Goal: Task Accomplishment & Management: Complete application form

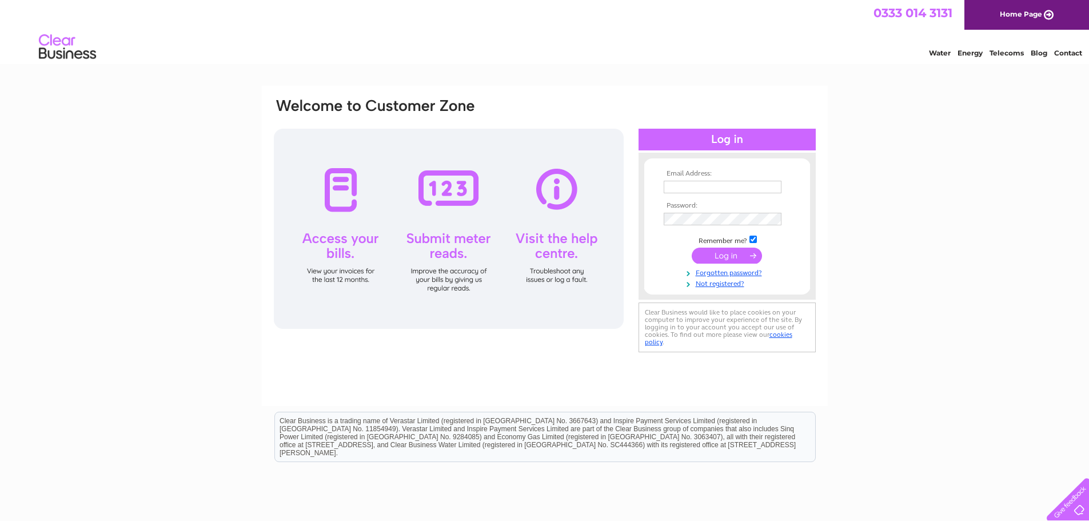
click at [672, 178] on td at bounding box center [727, 187] width 133 height 18
click at [665, 191] on input "text" at bounding box center [723, 187] width 118 height 13
click at [665, 191] on input "text" at bounding box center [723, 188] width 119 height 14
type input "[EMAIL_ADDRESS][DOMAIN_NAME]"
click at [731, 274] on link "Forgotten password?" at bounding box center [729, 271] width 130 height 11
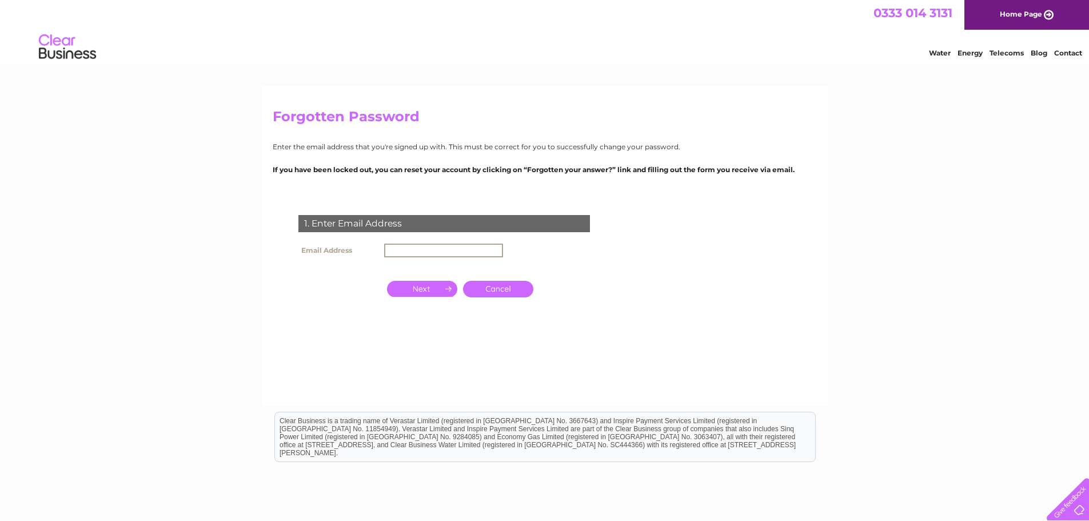
click at [394, 244] on input "text" at bounding box center [443, 251] width 119 height 14
type input "[EMAIL_ADDRESS][DOMAIN_NAME]"
click at [416, 286] on input "button" at bounding box center [422, 288] width 70 height 16
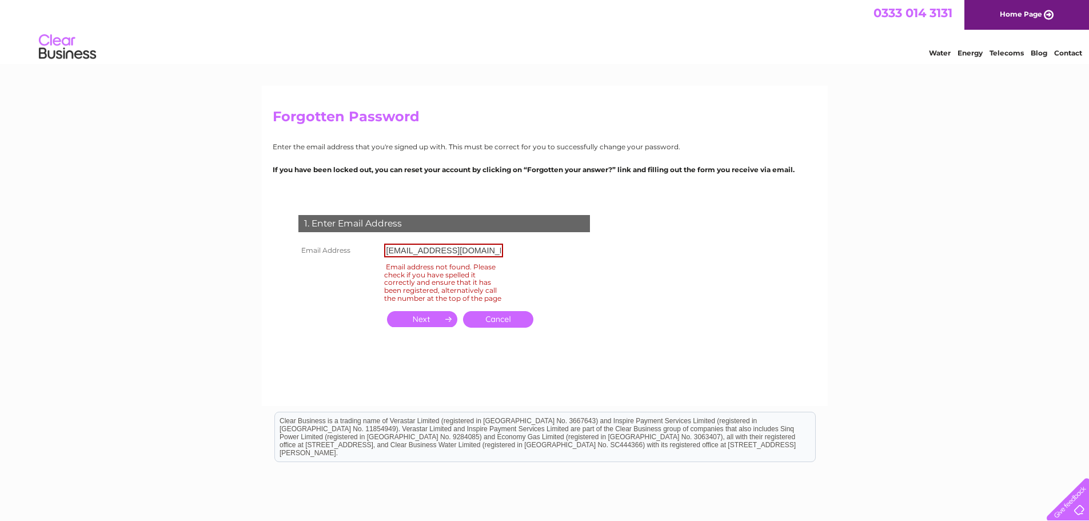
click at [446, 326] on input "button" at bounding box center [422, 319] width 70 height 16
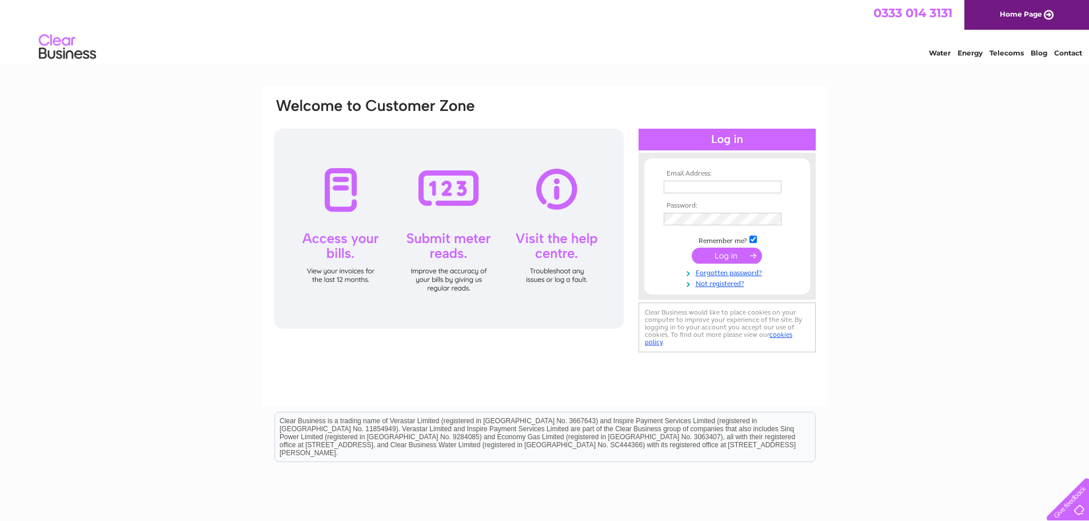
click at [336, 190] on div at bounding box center [449, 229] width 350 height 200
click at [453, 214] on div at bounding box center [449, 229] width 350 height 200
click at [554, 248] on div at bounding box center [449, 229] width 350 height 200
click at [703, 282] on link "Not registered?" at bounding box center [729, 282] width 130 height 11
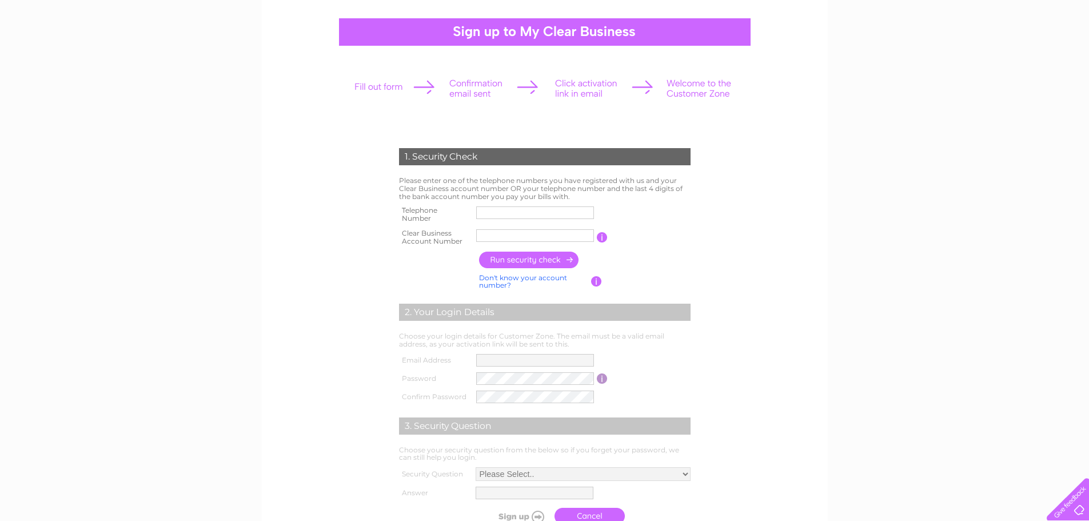
scroll to position [114, 0]
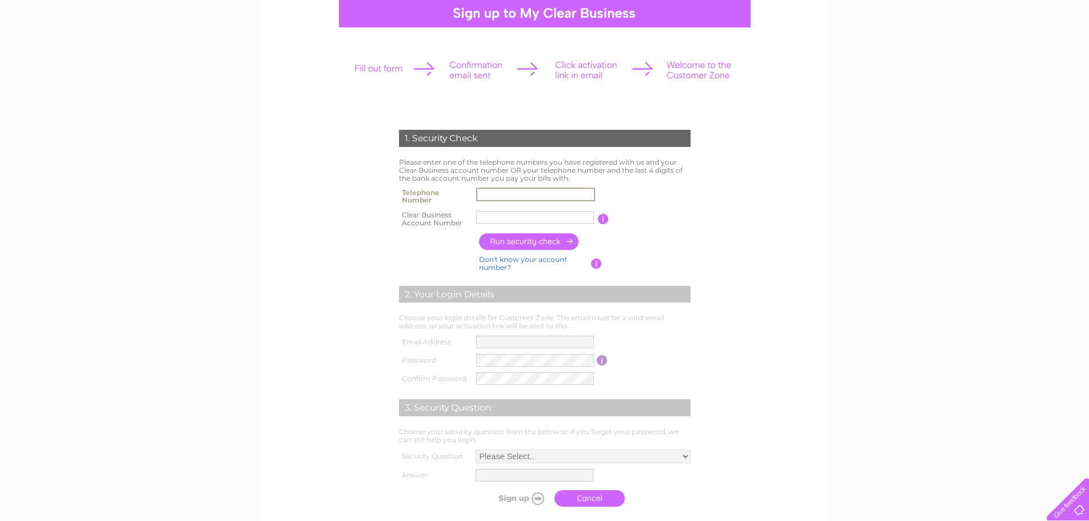
click at [500, 193] on input "text" at bounding box center [535, 194] width 119 height 14
type input "07801732489"
click at [508, 237] on input "button" at bounding box center [529, 241] width 101 height 17
